Goal: Task Accomplishment & Management: Complete application form

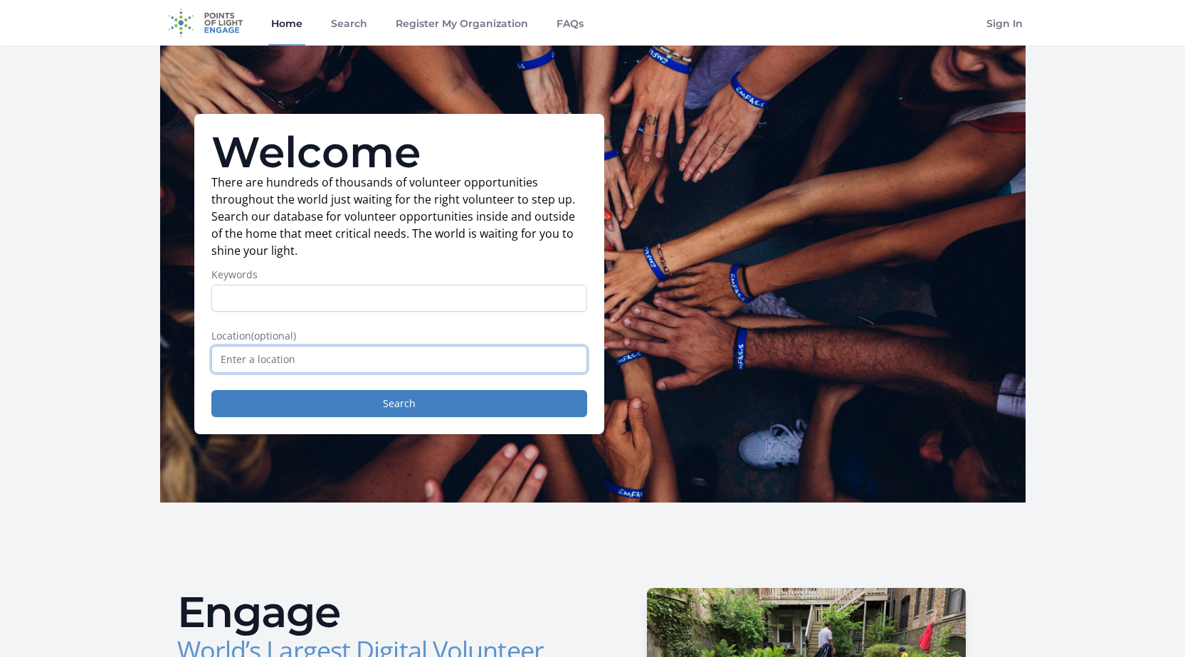
click at [349, 356] on input "text" at bounding box center [399, 359] width 376 height 27
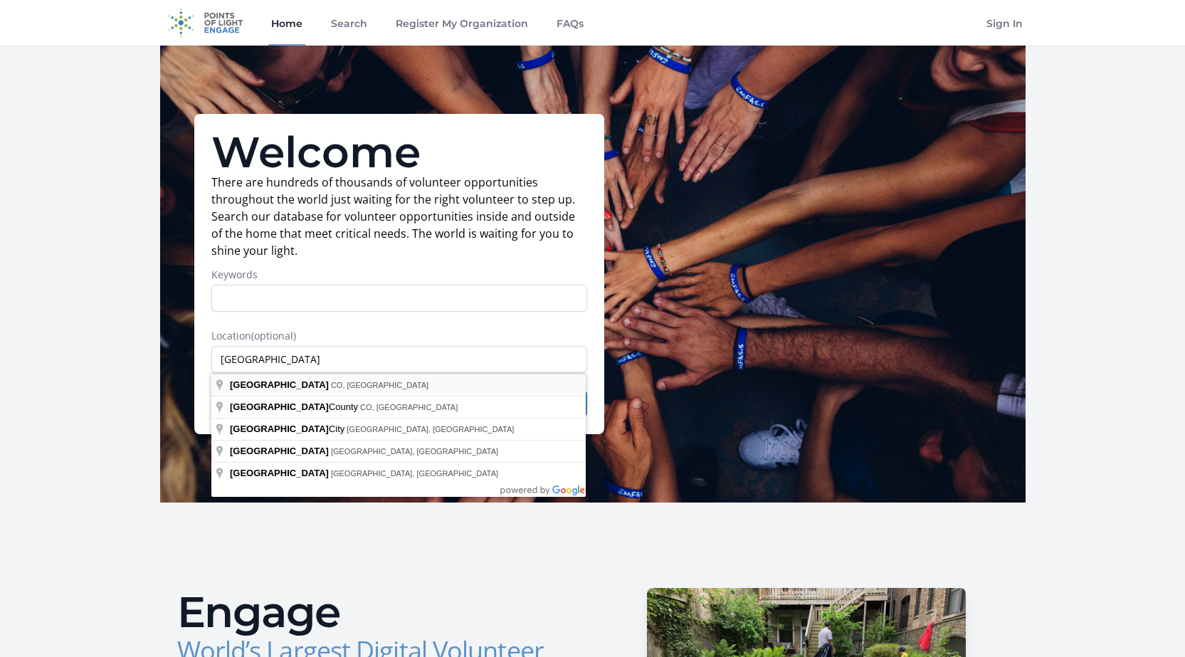
type input "[GEOGRAPHIC_DATA], [GEOGRAPHIC_DATA], [GEOGRAPHIC_DATA]"
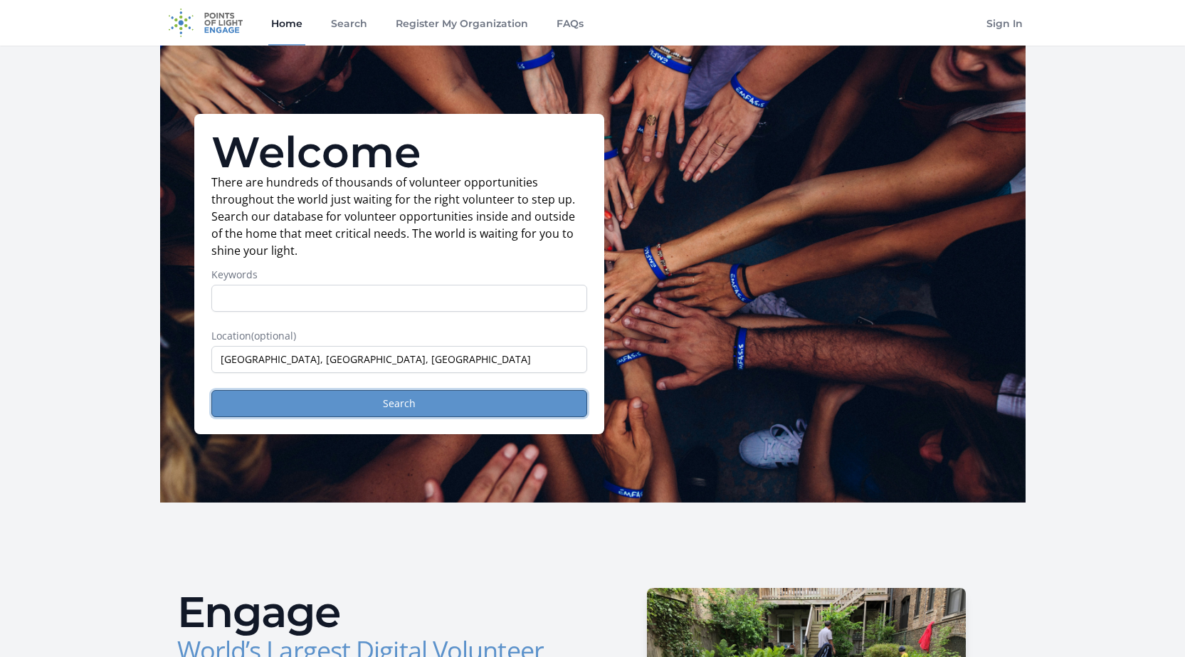
click at [362, 402] on button "Search" at bounding box center [399, 403] width 376 height 27
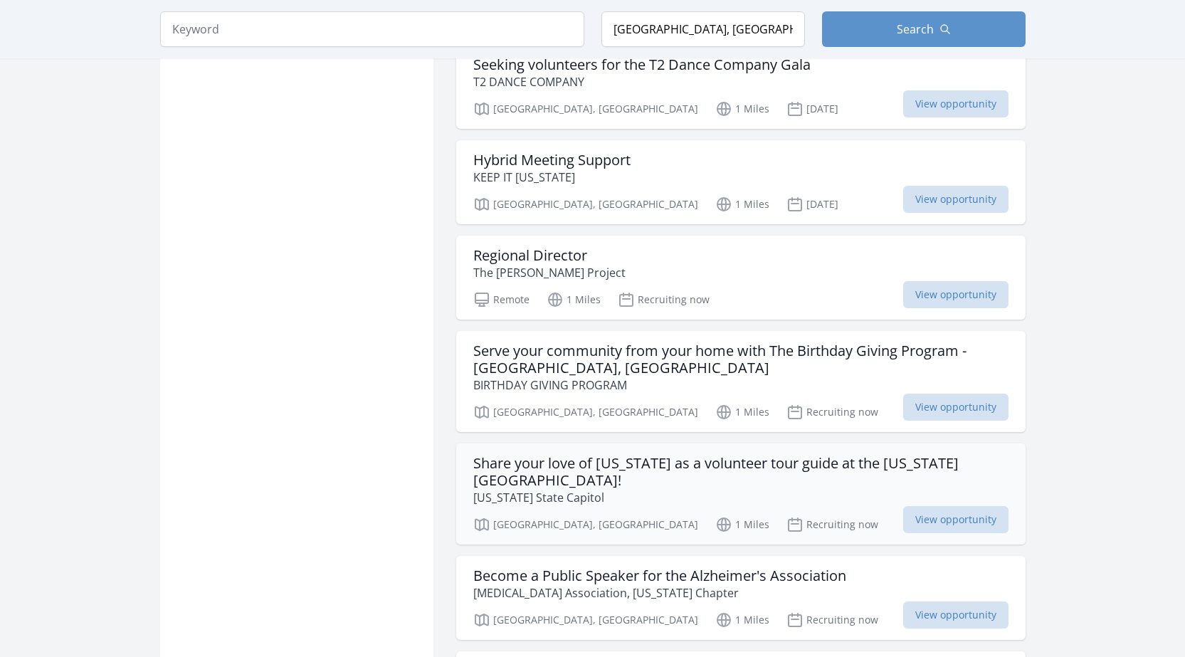
scroll to position [1565, 0]
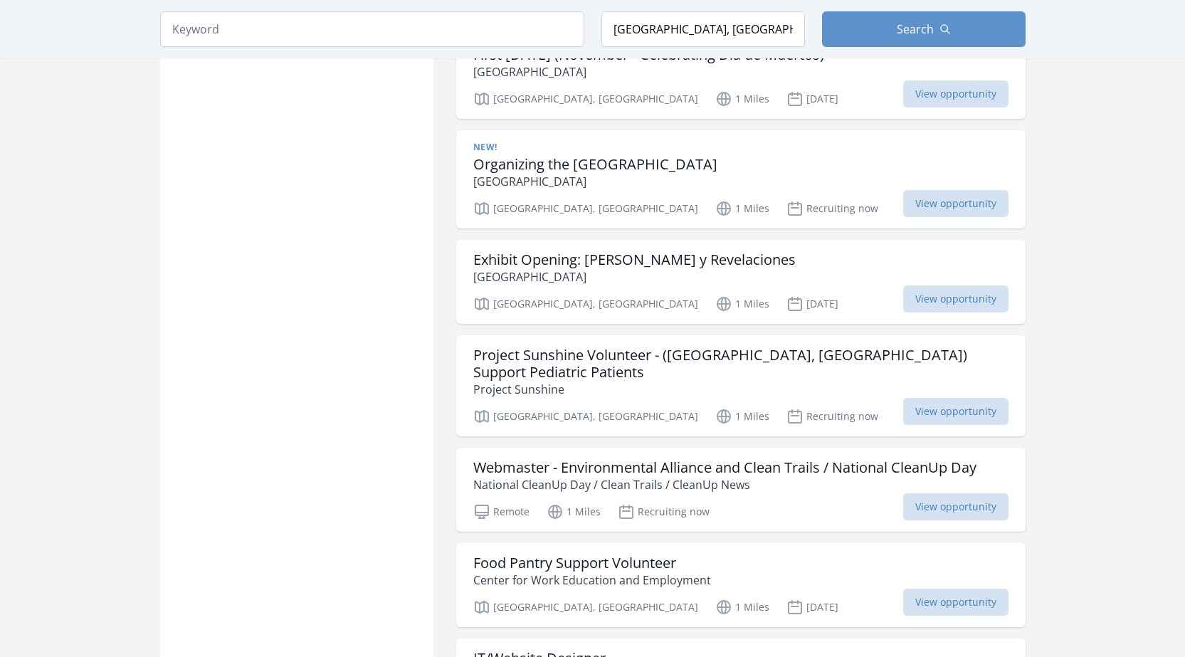
scroll to position [3273, 0]
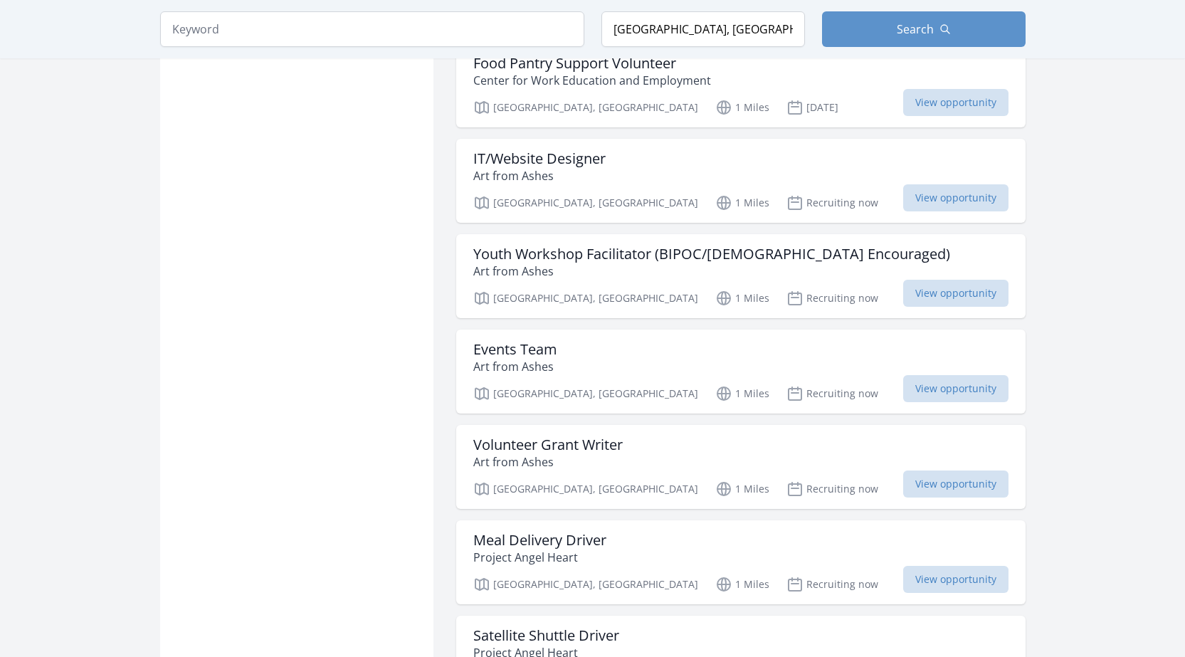
scroll to position [3771, 0]
click at [522, 339] on h3 "Events Team" at bounding box center [515, 347] width 84 height 17
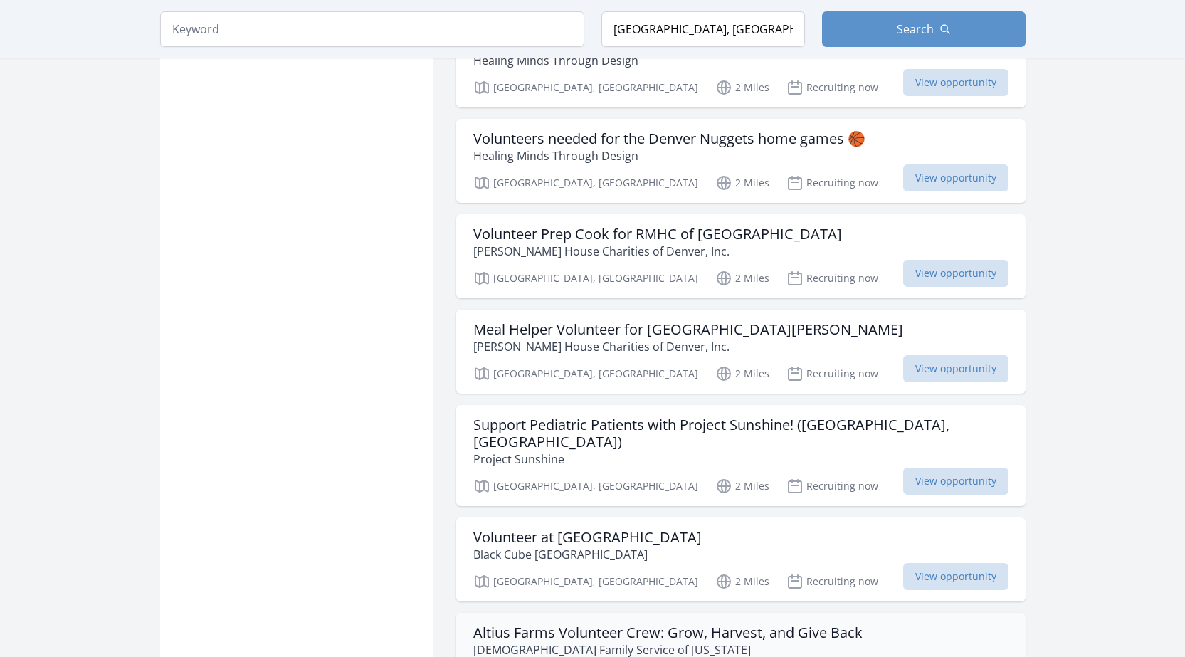
scroll to position [5478, 0]
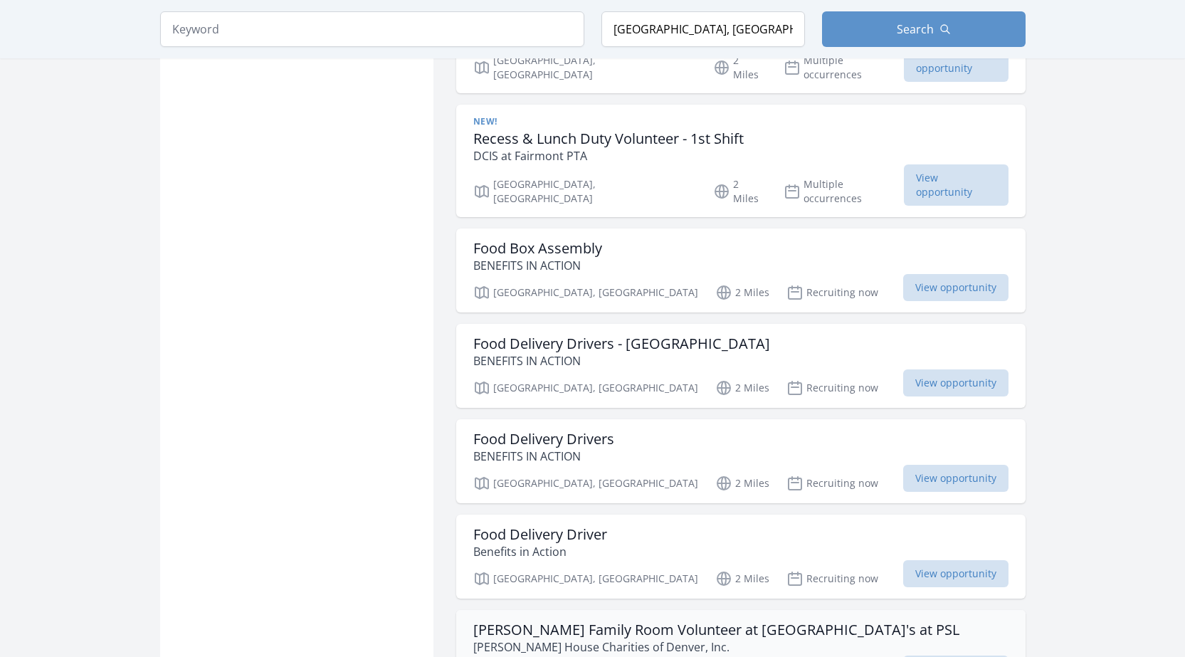
scroll to position [6332, 0]
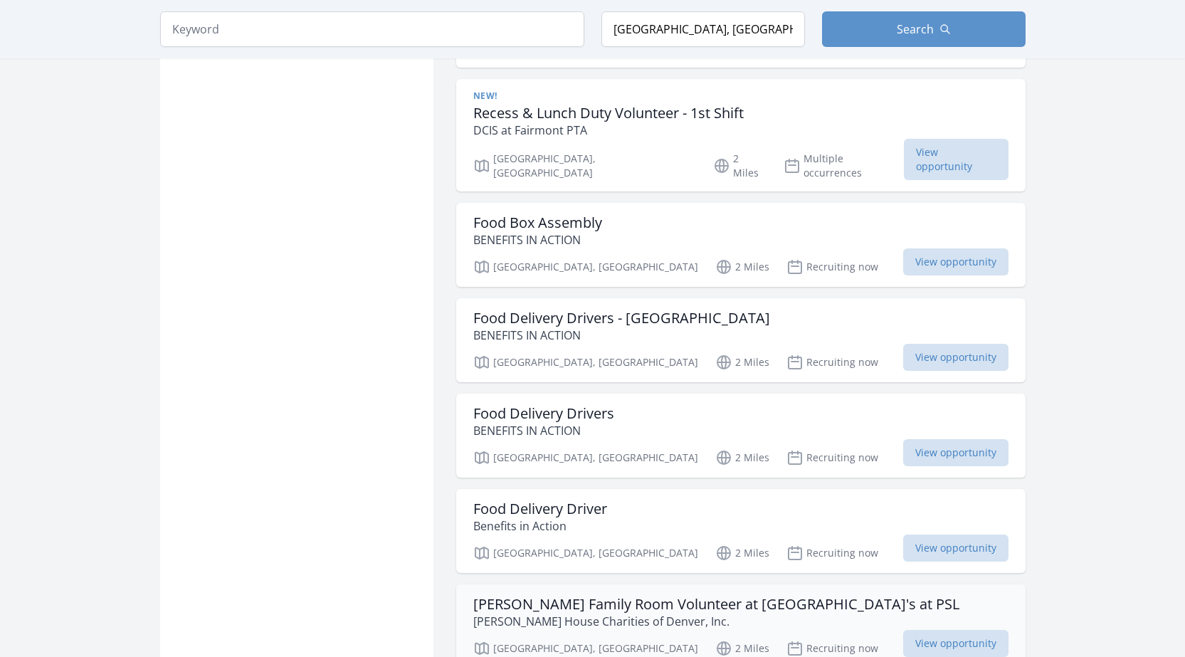
click at [755, 596] on h3 "Ronald McDonald Family Room Volunteer at Rocky Mountain Children's at PSL" at bounding box center [716, 604] width 486 height 17
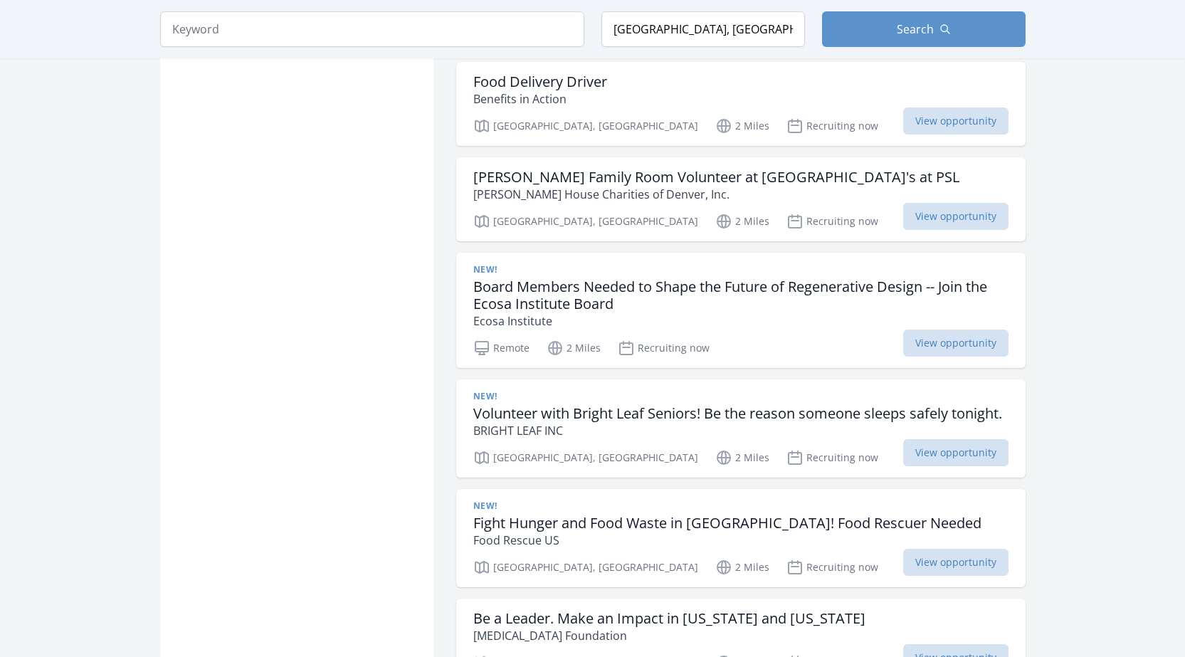
scroll to position [6830, 0]
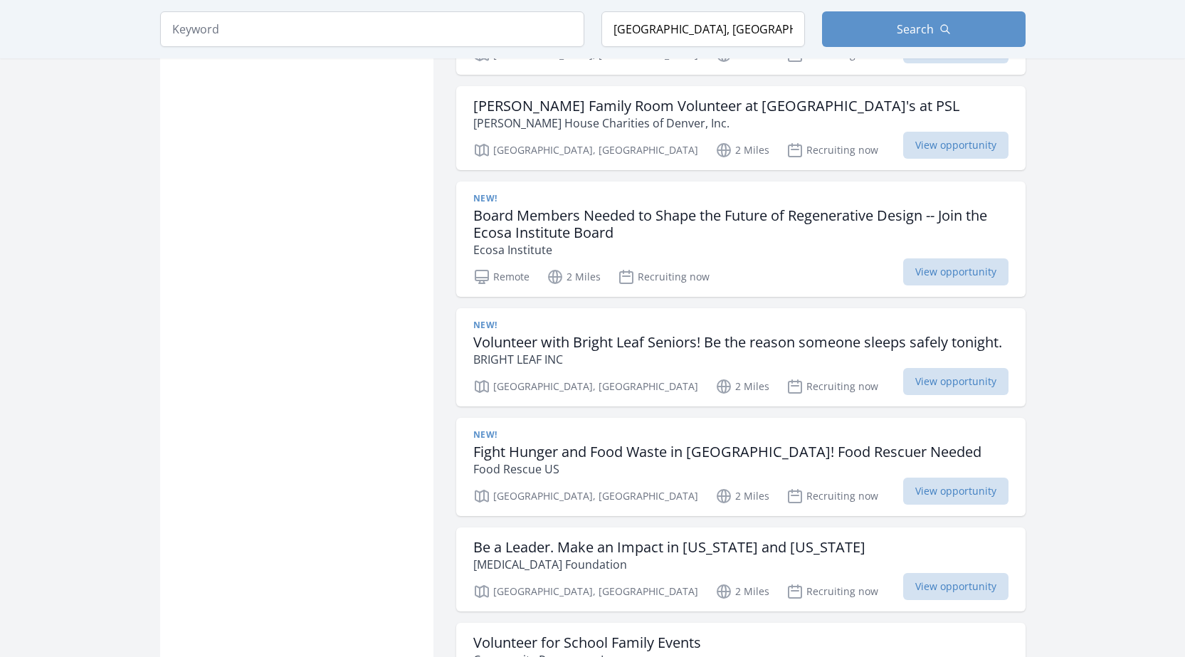
drag, startPoint x: 405, startPoint y: 469, endPoint x: 310, endPoint y: 489, distance: 96.8
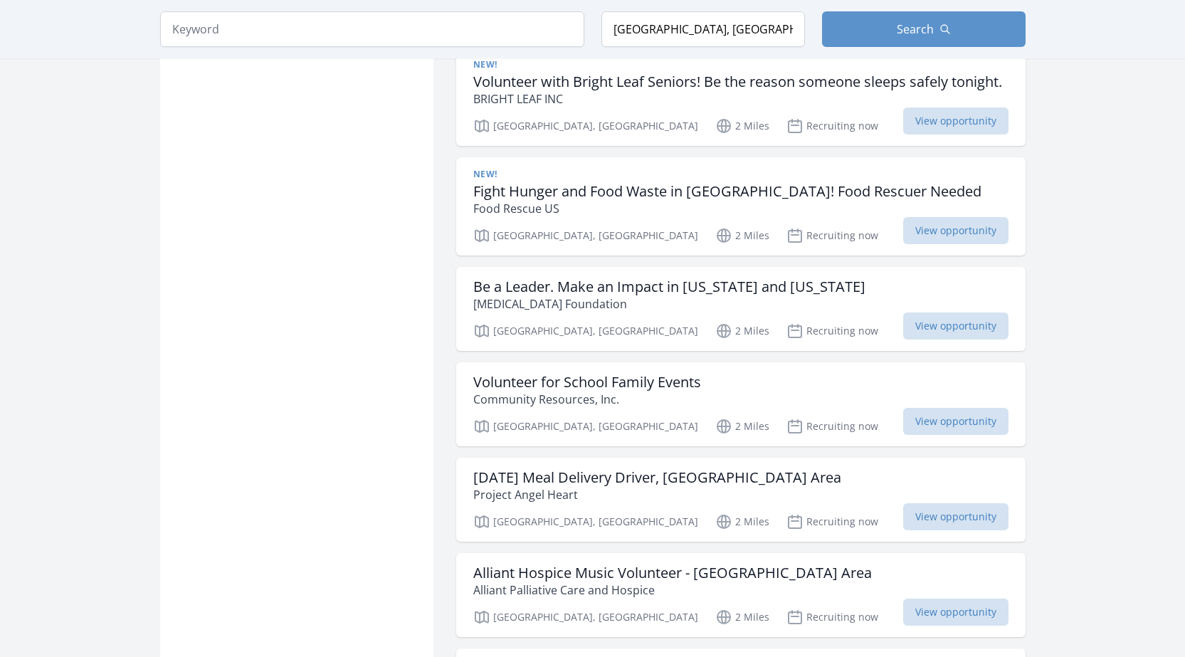
scroll to position [7115, 0]
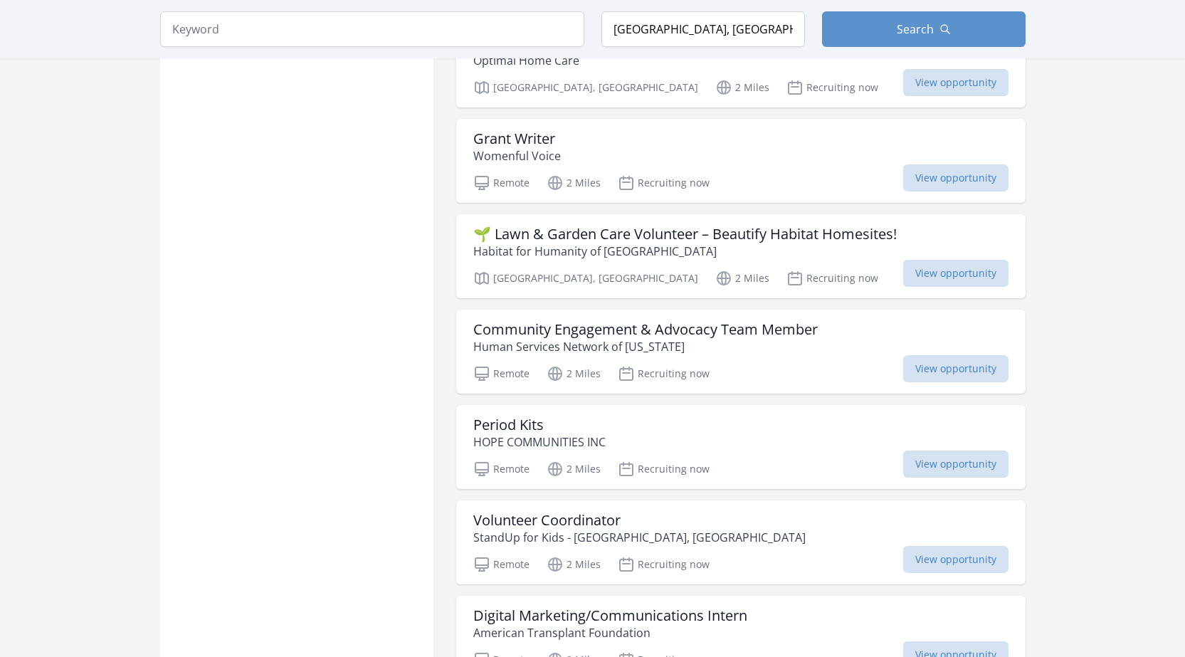
scroll to position [9605, 0]
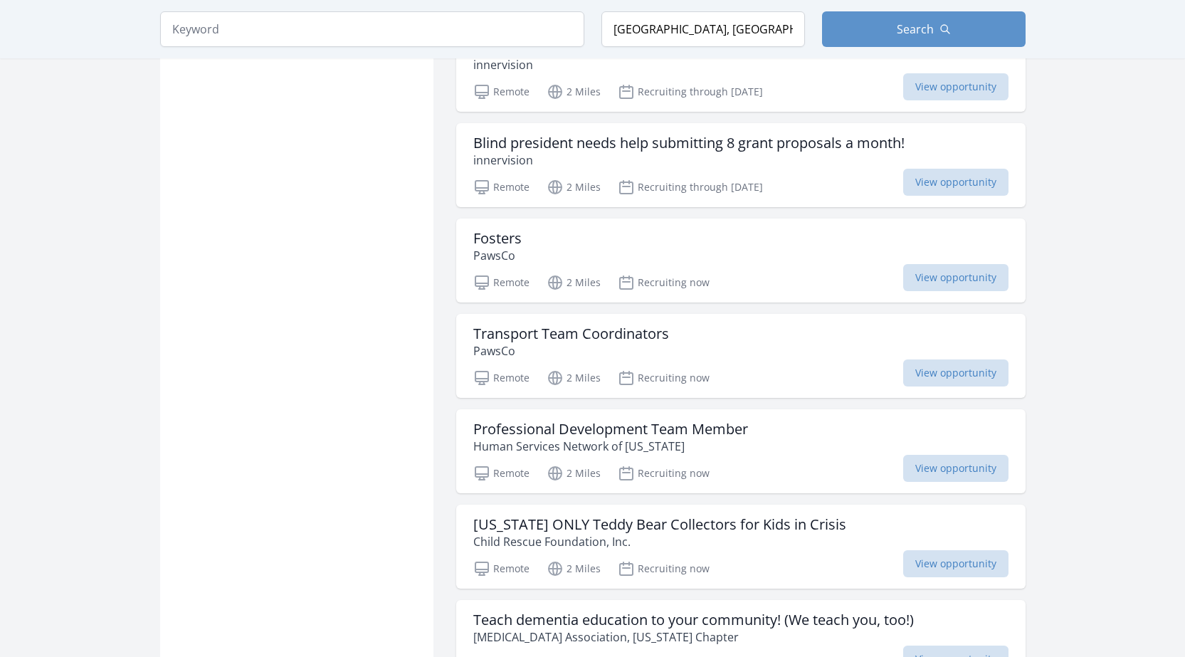
scroll to position [11170, 0]
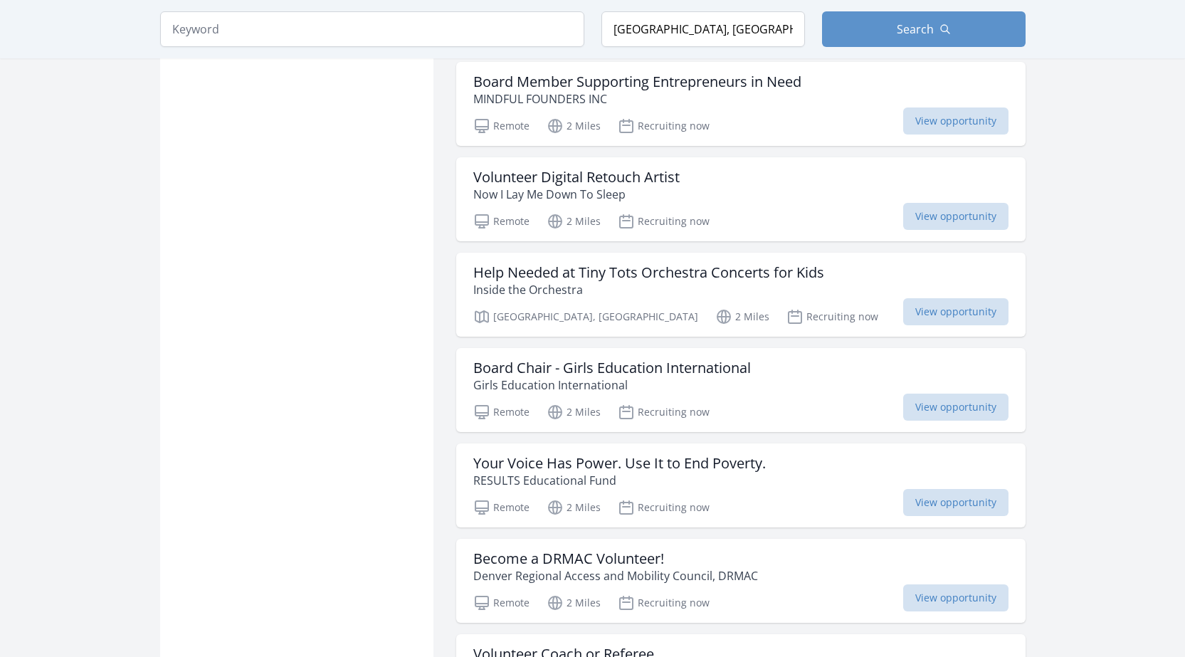
scroll to position [13233, 0]
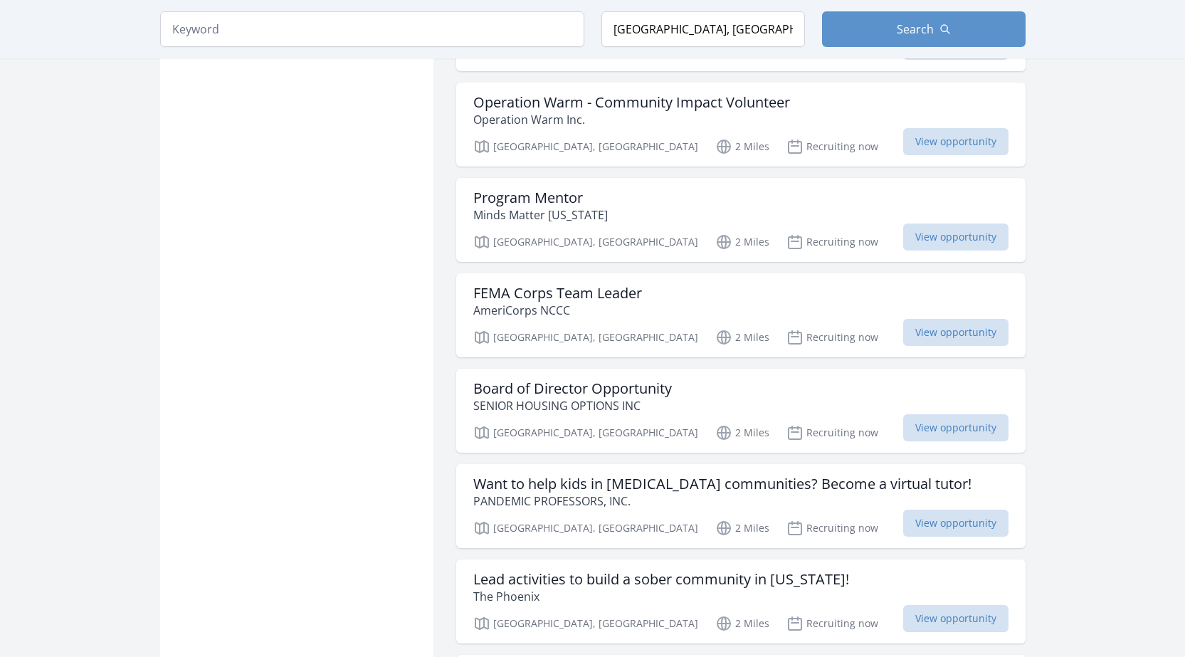
scroll to position [14656, 0]
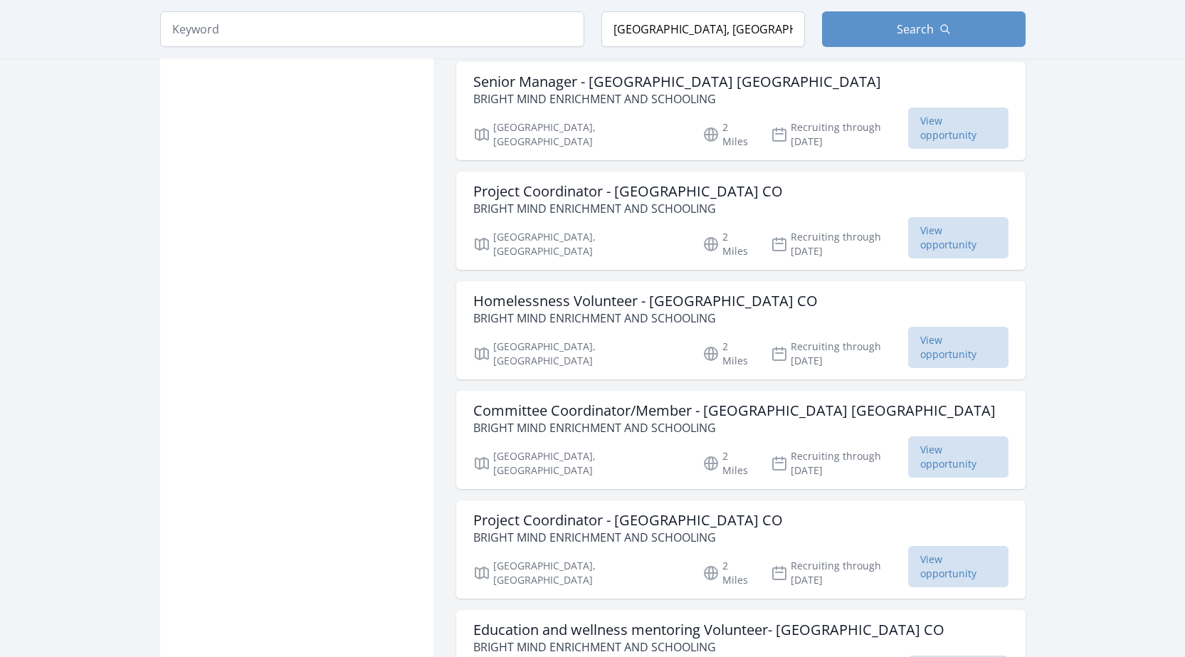
scroll to position [16008, 0]
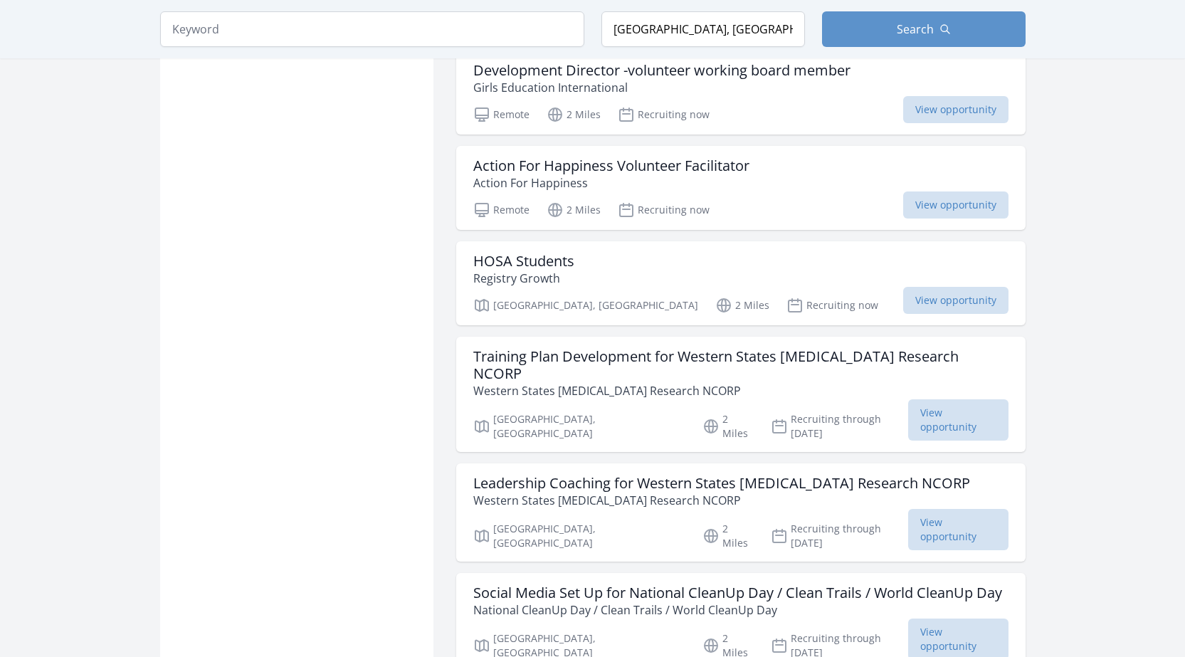
scroll to position [18996, 0]
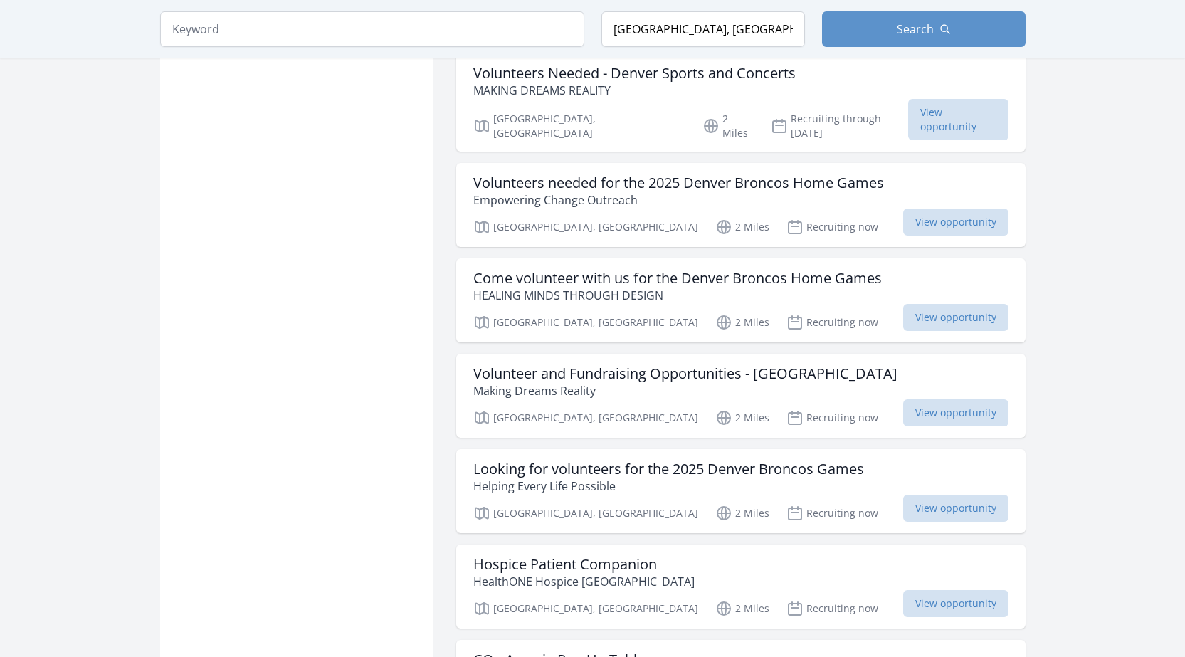
scroll to position [20206, 0]
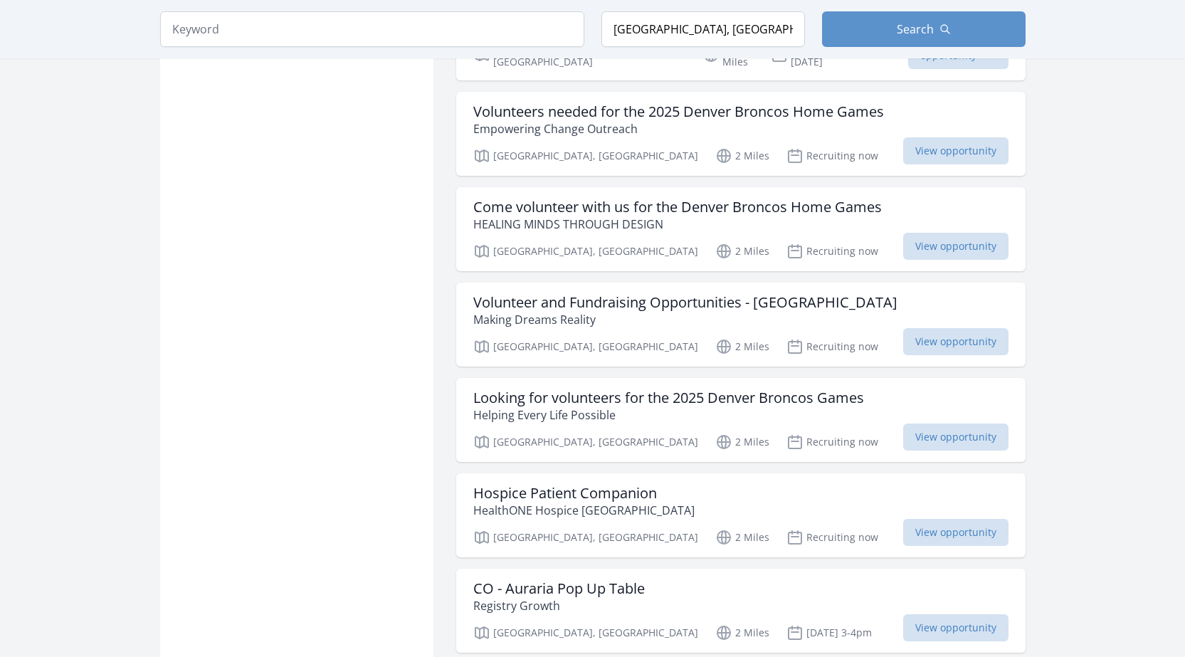
drag, startPoint x: 448, startPoint y: 462, endPoint x: 396, endPoint y: 489, distance: 57.6
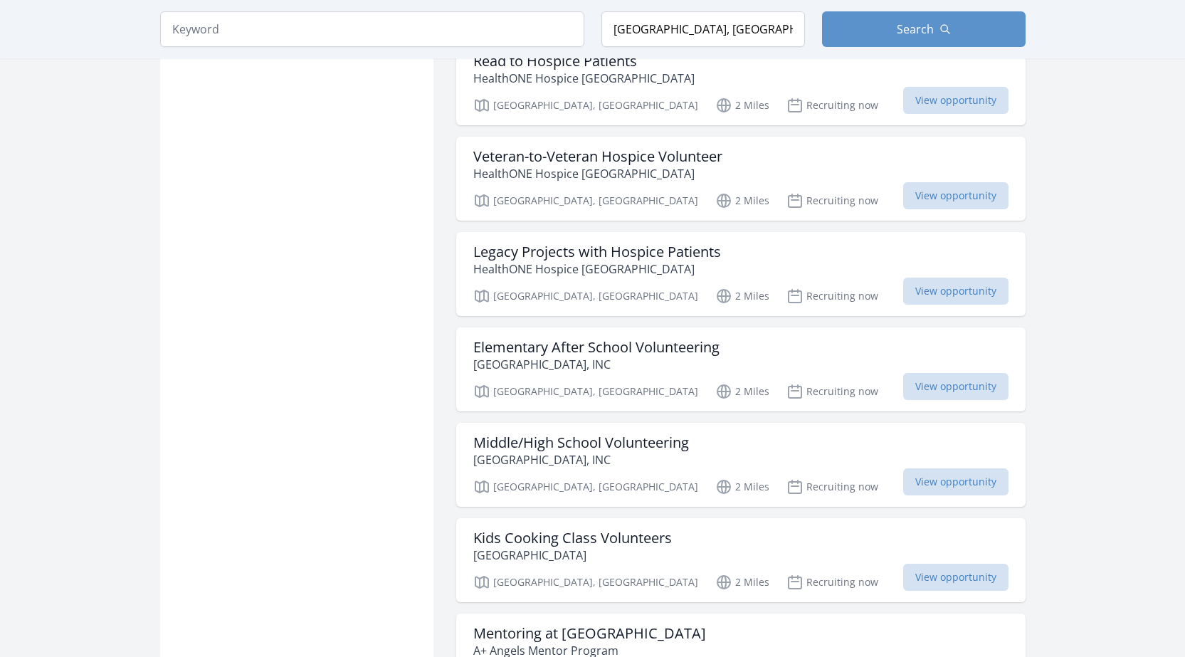
scroll to position [20846, 0]
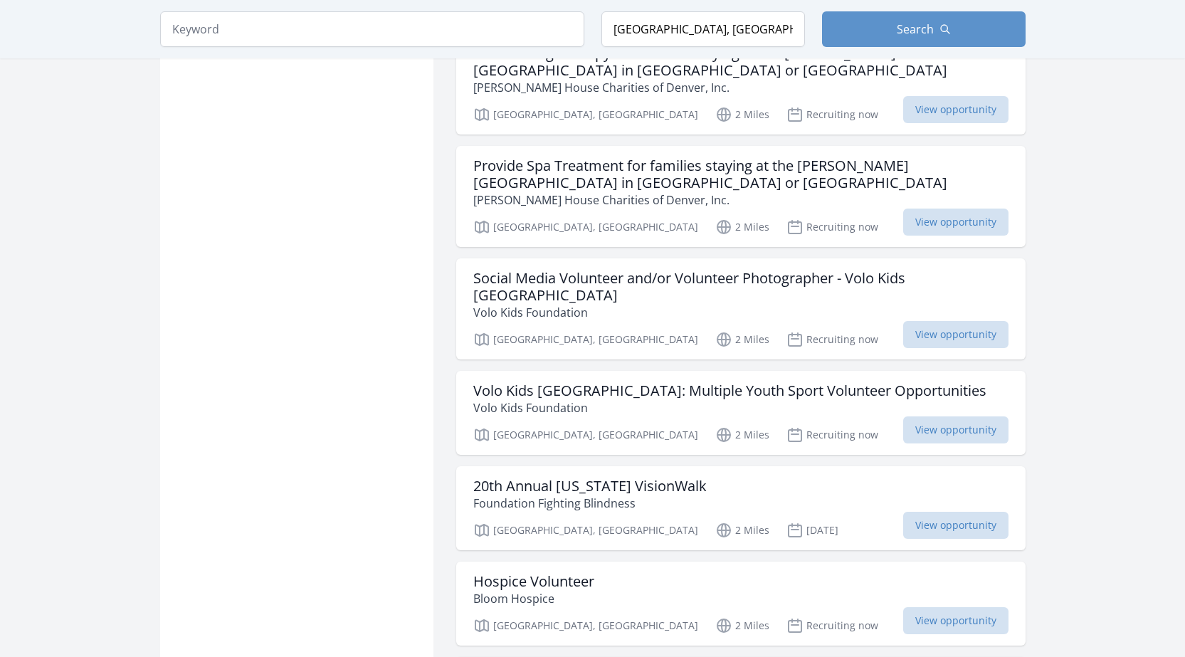
scroll to position [22340, 0]
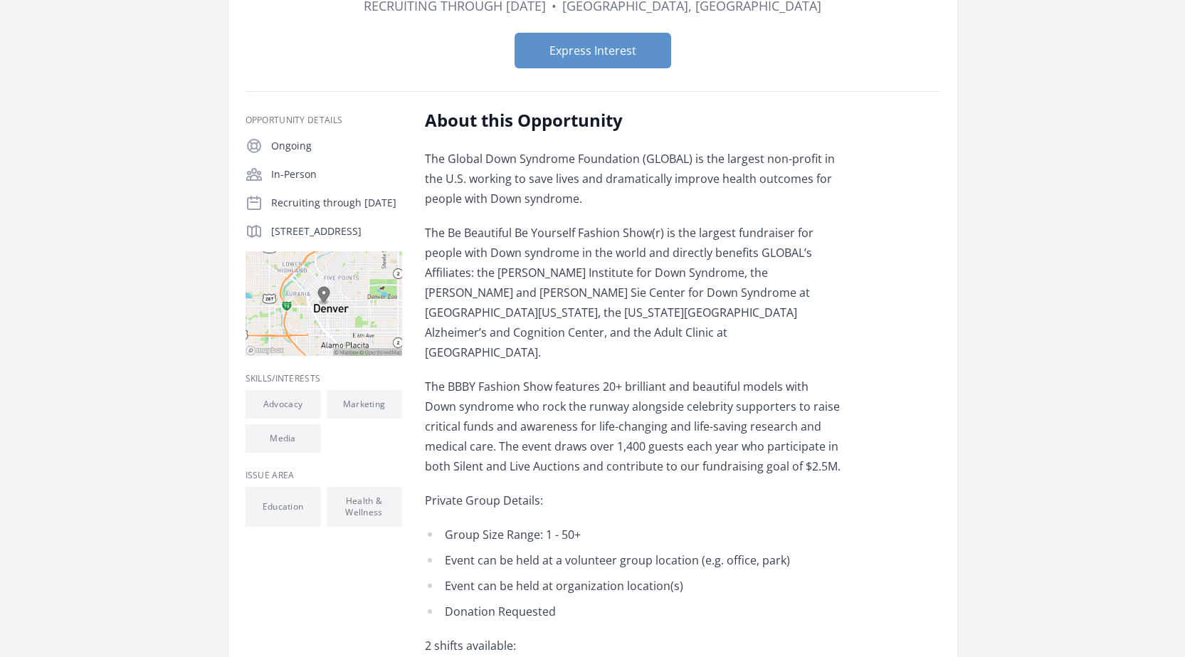
scroll to position [213, 0]
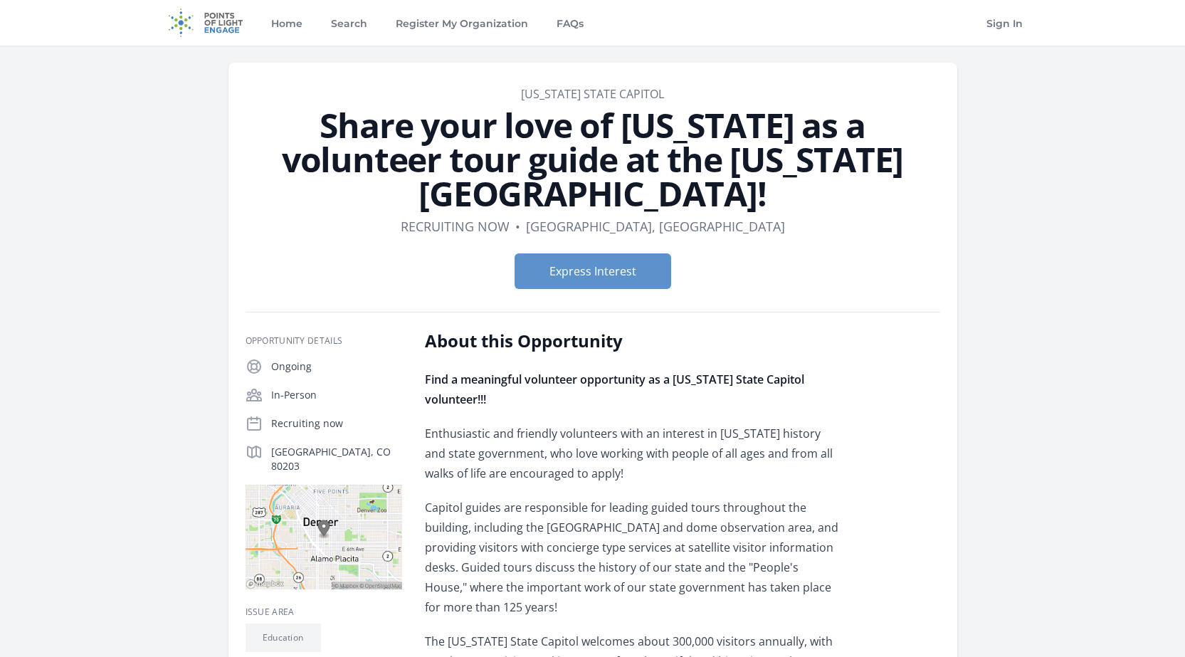
drag, startPoint x: 825, startPoint y: 462, endPoint x: 817, endPoint y: 441, distance: 21.8
drag, startPoint x: 817, startPoint y: 441, endPoint x: 814, endPoint y: 524, distance: 82.6
click at [814, 524] on p "Capitol guides are responsible for leading guided tours throughout the building…" at bounding box center [633, 557] width 416 height 120
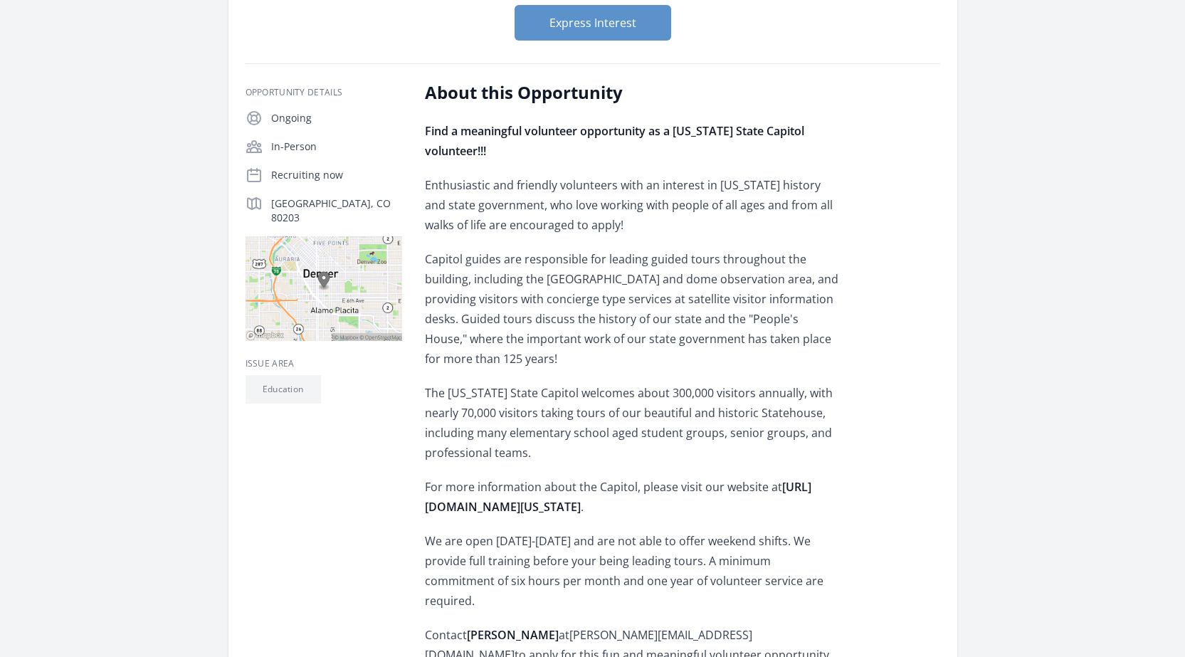
scroll to position [142, 0]
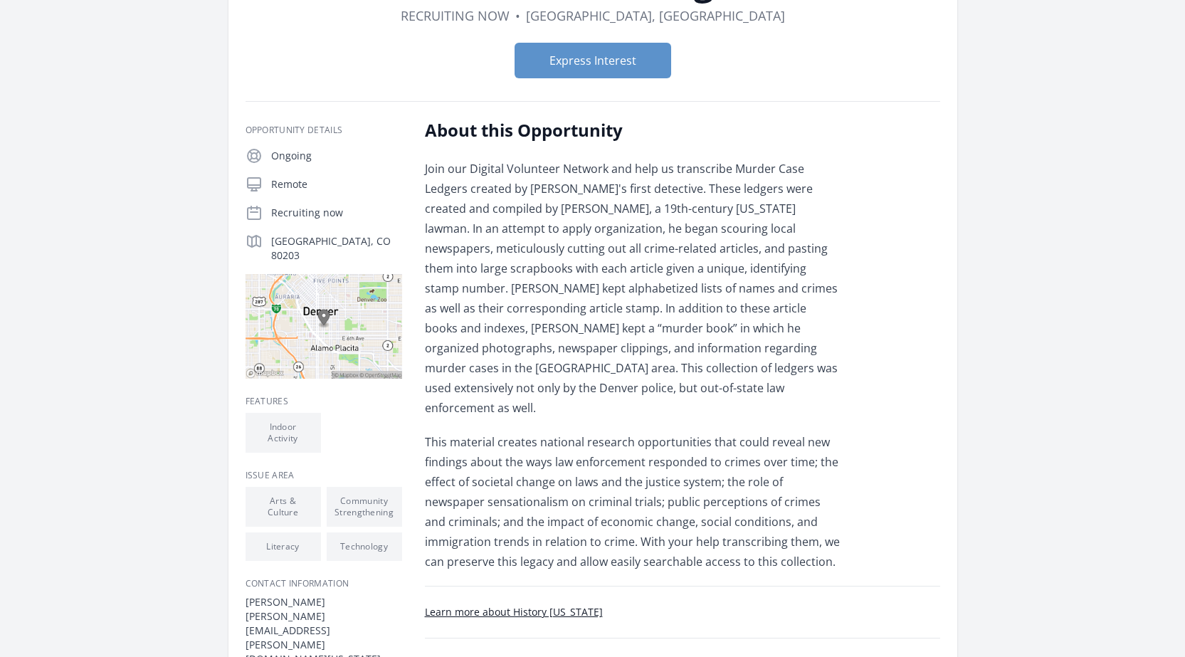
scroll to position [213, 0]
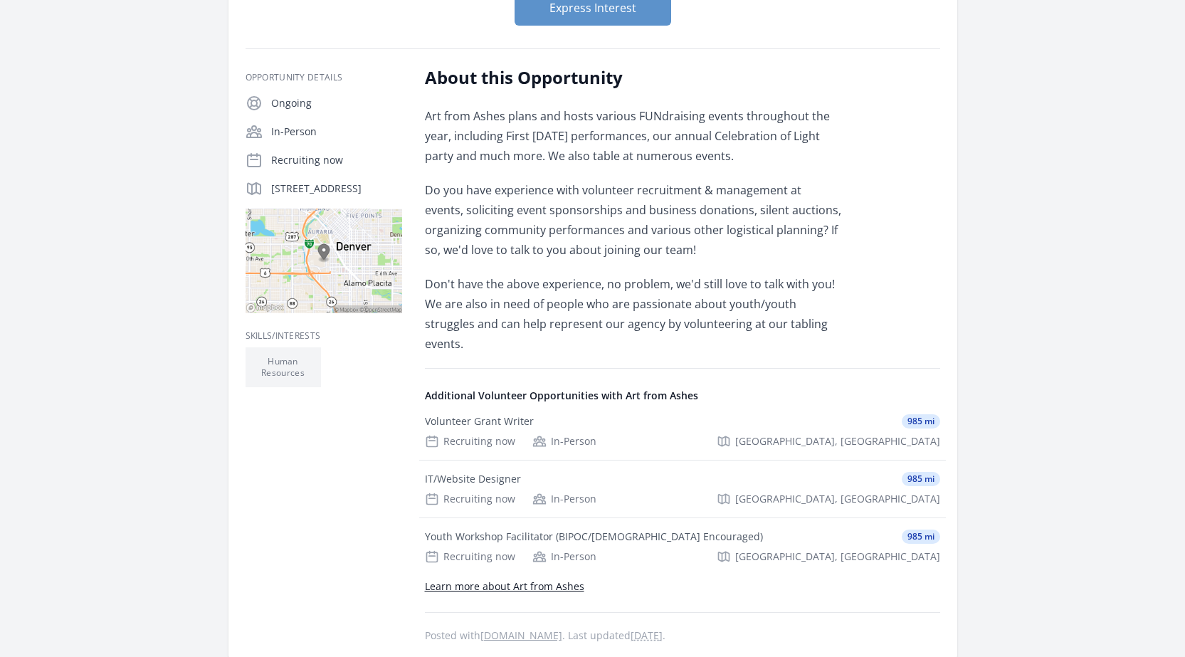
scroll to position [285, 0]
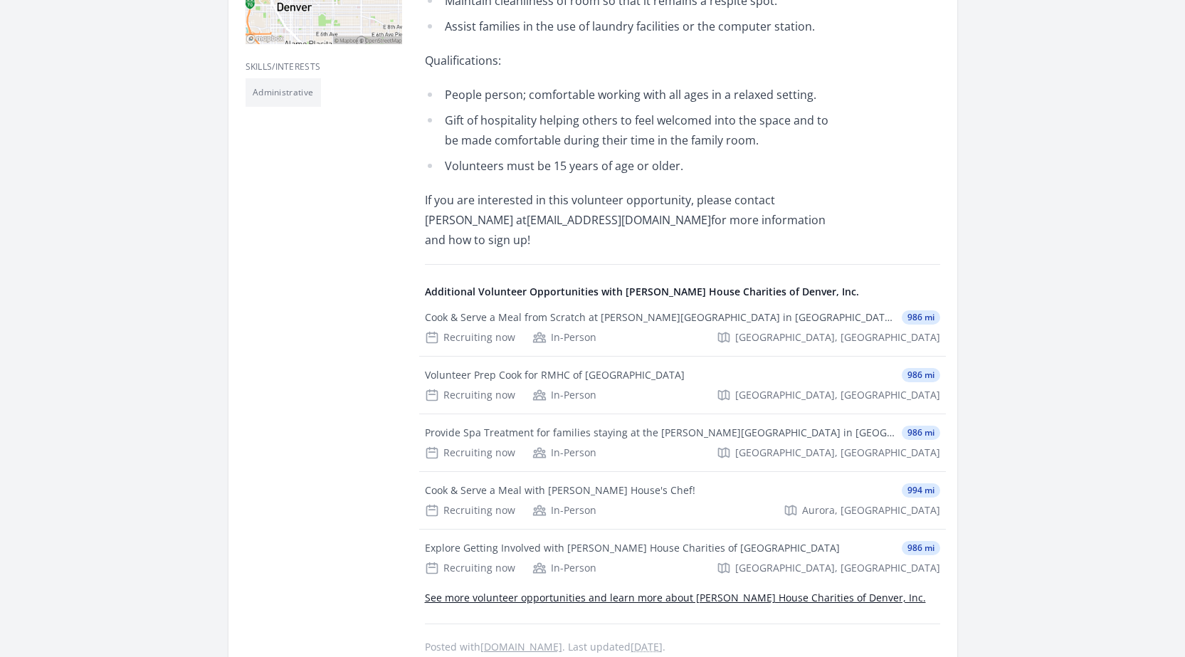
scroll to position [569, 0]
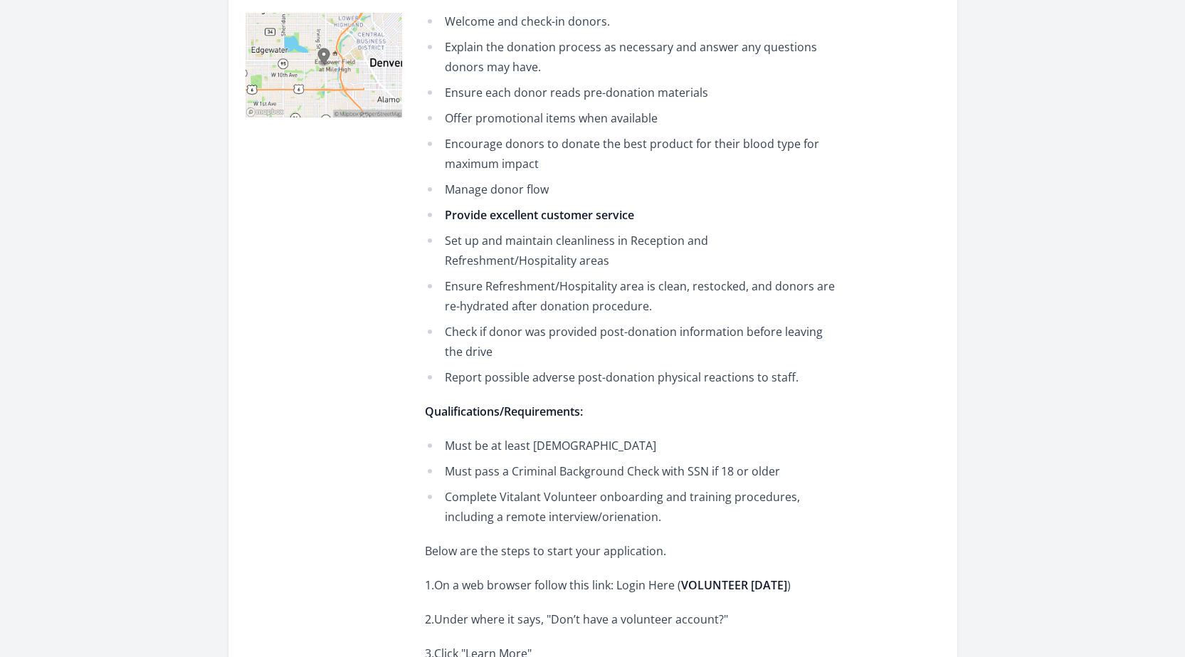
scroll to position [498, 0]
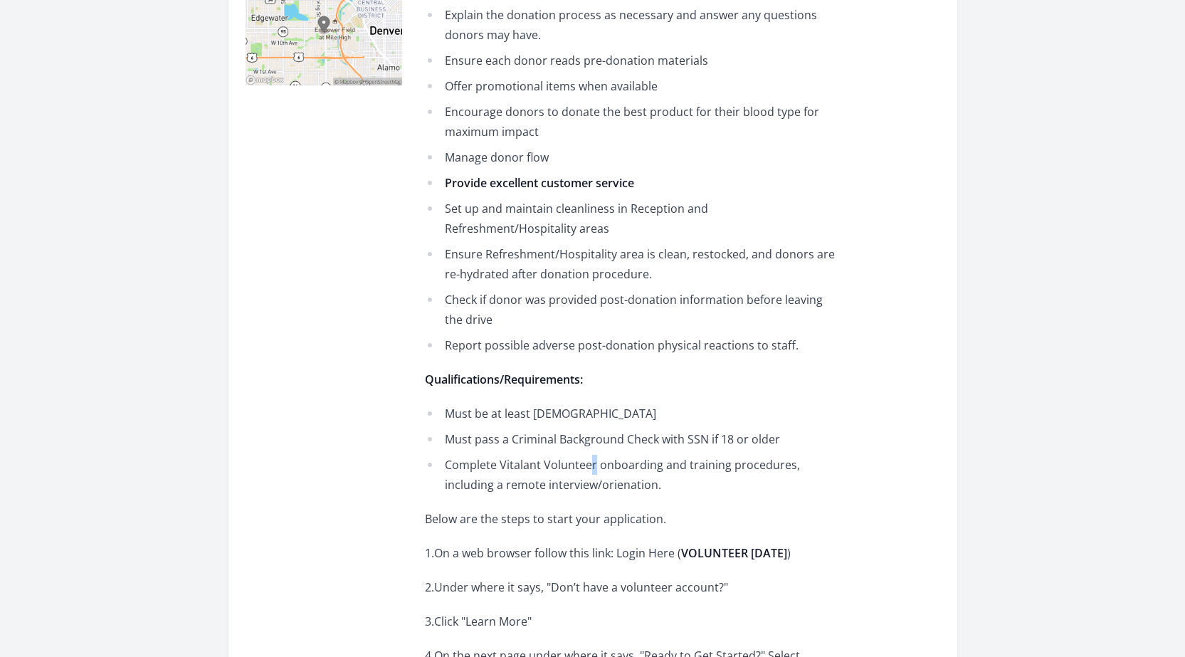
drag, startPoint x: 593, startPoint y: 462, endPoint x: 586, endPoint y: 465, distance: 7.3
click at [586, 465] on li "Complete Vitalant Volunteer onboarding and training procedures, including a rem…" at bounding box center [633, 475] width 416 height 40
click at [856, 487] on div "About this Opportunity Blood Drive Volunteer As the face of Vitalant blood driv…" at bounding box center [682, 498] width 515 height 1402
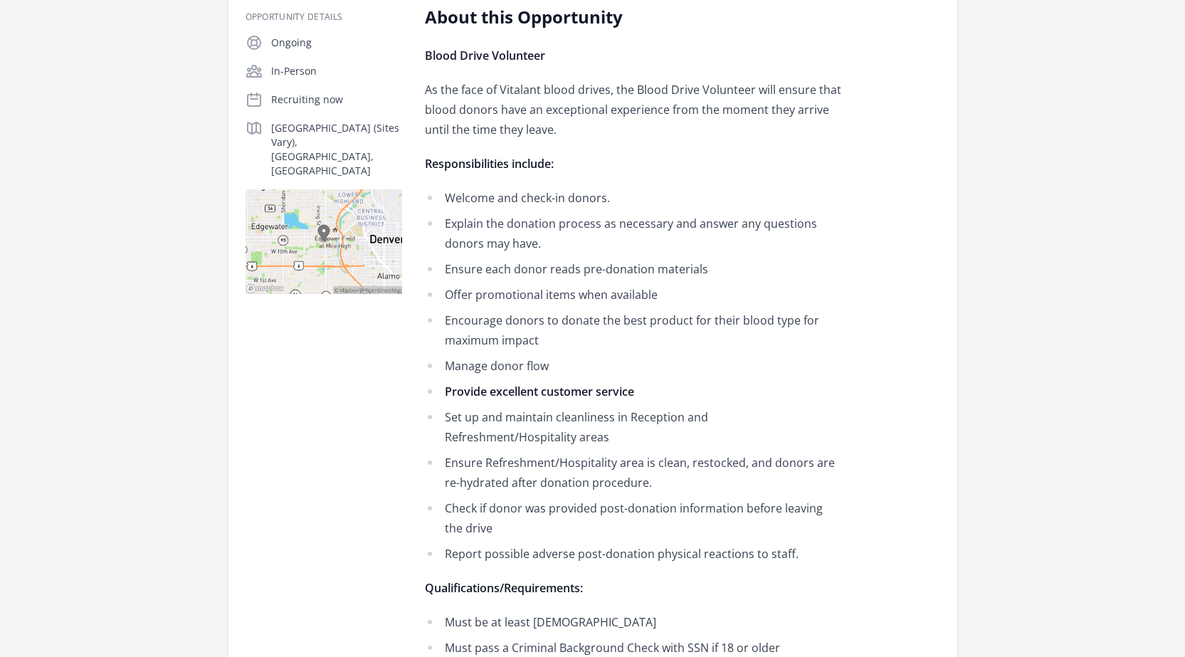
scroll to position [142, 0]
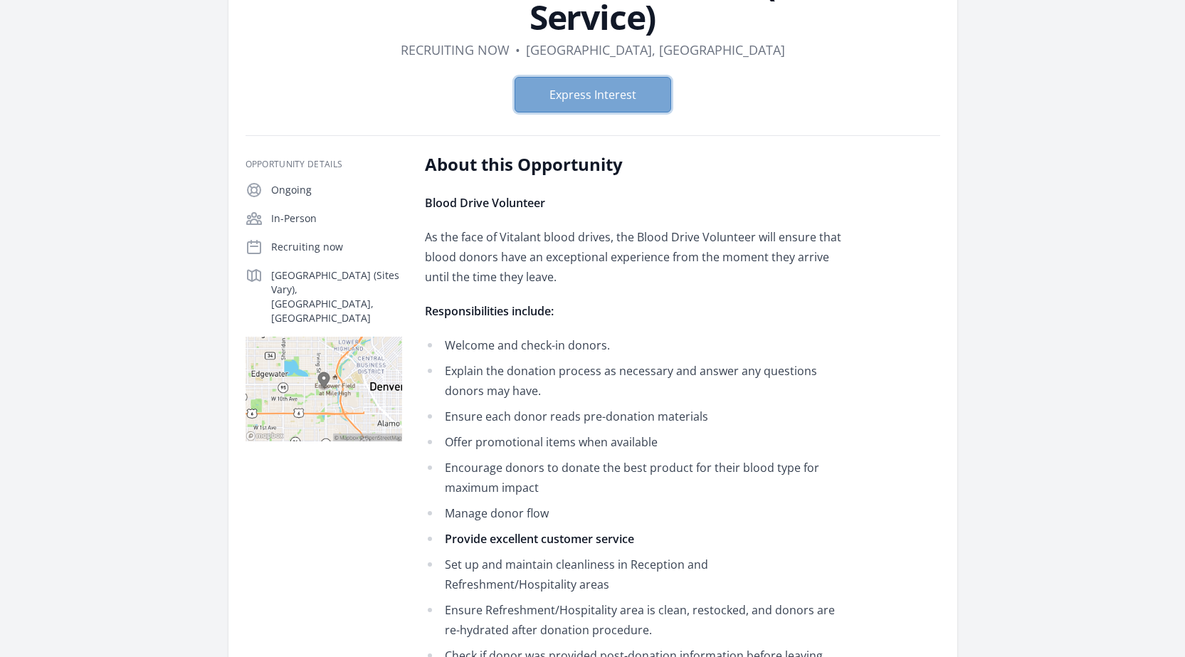
click at [614, 107] on button "Express Interest" at bounding box center [592, 95] width 157 height 36
